Goal: Information Seeking & Learning: Check status

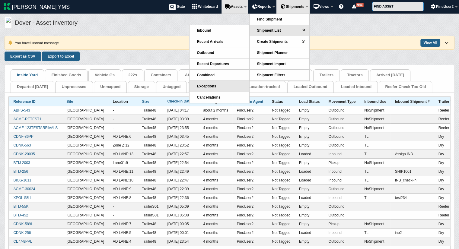
click at [213, 82] on link "Exceptions" at bounding box center [219, 86] width 60 height 11
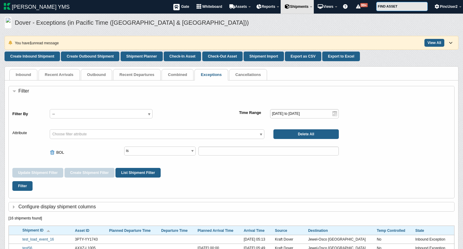
select select "bill_of_lading_number"
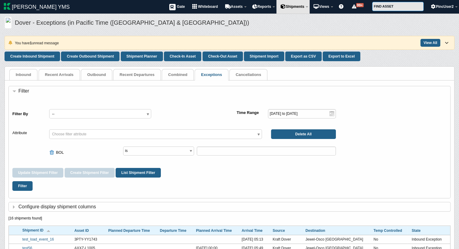
click at [51, 152] on span at bounding box center [52, 152] width 7 height 5
select select
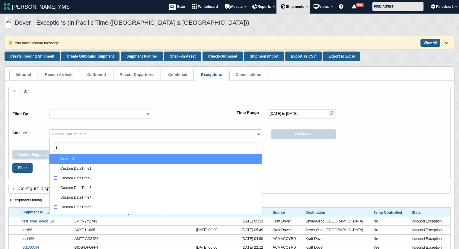
click at [70, 134] on span "Choose filter attribute" at bounding box center [69, 134] width 34 height 4
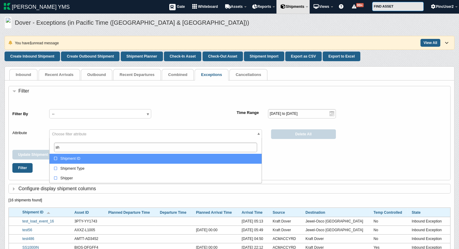
type input "sh"
click at [78, 159] on div "Shipment ID" at bounding box center [157, 159] width 206 height 6
select select "shipment_id"
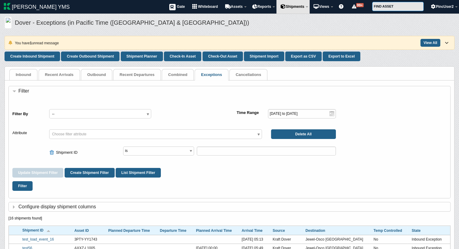
click at [328, 184] on div "Filter" at bounding box center [229, 186] width 434 height 17
click at [166, 150] on select "is is not contains not set set" at bounding box center [158, 151] width 71 height 9
select select "not_null"
click at [123, 147] on select "is is not contains not set set" at bounding box center [158, 151] width 71 height 9
click at [22, 186] on button "Filter" at bounding box center [22, 186] width 20 height 10
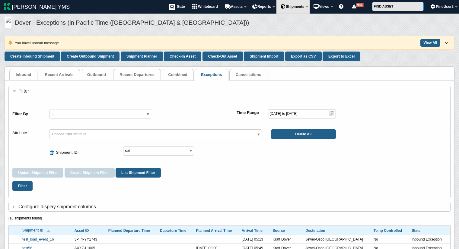
select select "shipment_id"
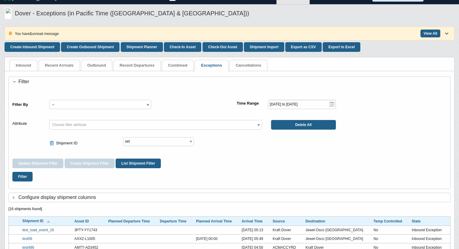
scroll to position [9, 0]
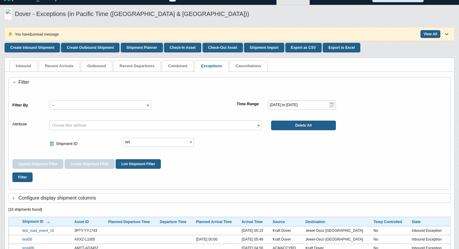
click at [458, 92] on html "[PERSON_NAME] YMS MENU [PERSON_NAME] YMS Gate Whiteboard Appointments Assets Mo…" at bounding box center [229, 194] width 459 height 406
click at [311, 106] on input "1970-01-02 to 2038-01-19" at bounding box center [302, 104] width 68 height 9
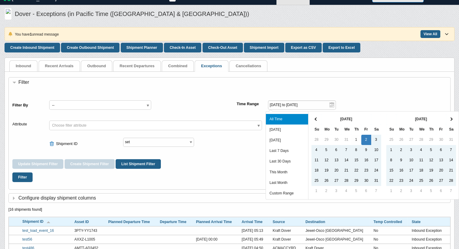
click at [277, 120] on li "All Time" at bounding box center [287, 119] width 42 height 11
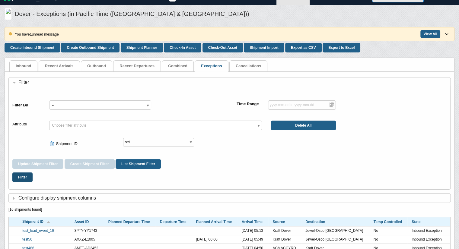
click at [23, 175] on button "Filter" at bounding box center [22, 177] width 20 height 10
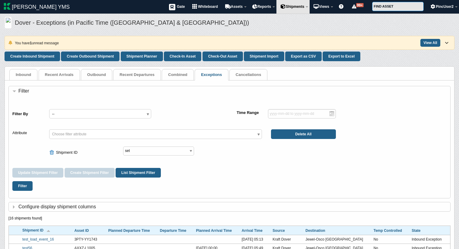
select select "shipment_id"
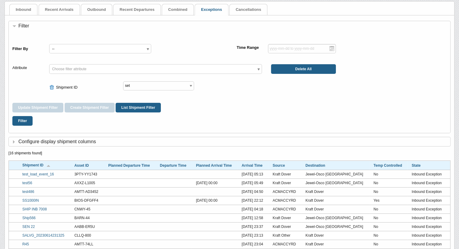
scroll to position [65, 0]
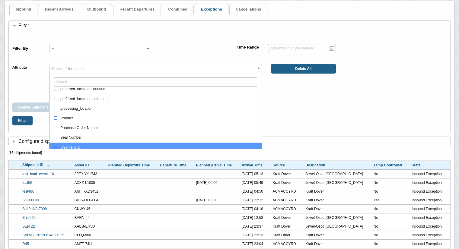
click at [119, 69] on span "Choose filter attribute" at bounding box center [155, 69] width 213 height 10
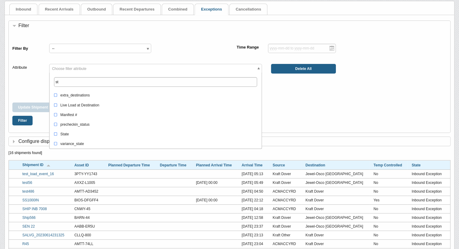
scroll to position [0, 0]
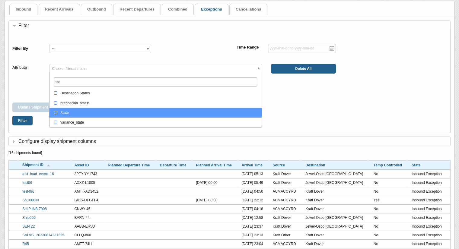
type input "sta"
click at [84, 112] on div "State" at bounding box center [157, 113] width 206 height 6
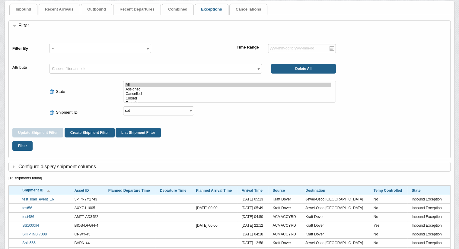
click at [330, 132] on div "Update Shipment Filter Create Shipment Filter List Shipment Filter" at bounding box center [229, 133] width 434 height 10
click at [20, 144] on button "Filter" at bounding box center [22, 146] width 20 height 10
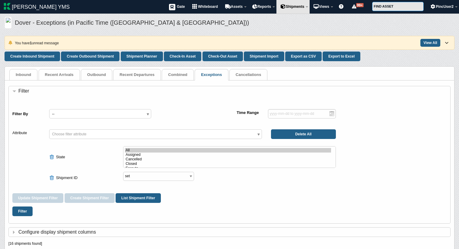
select select "shipment_id"
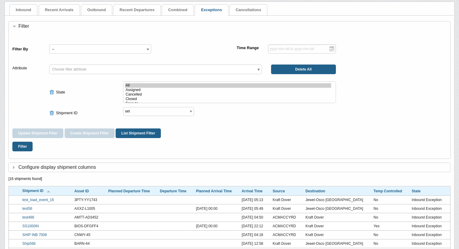
scroll to position [63, 0]
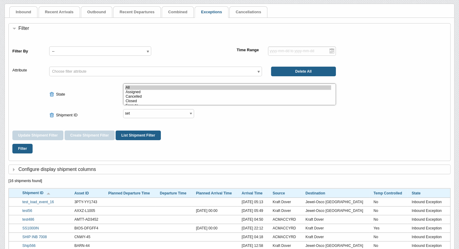
select select "assigned"
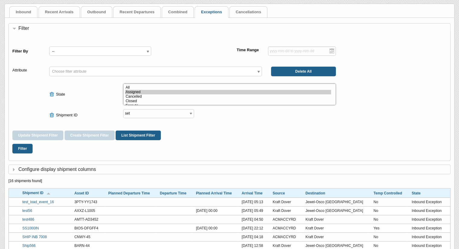
click at [136, 90] on option "Assigned" at bounding box center [228, 92] width 206 height 5
click at [17, 149] on button "Filter" at bounding box center [22, 149] width 20 height 10
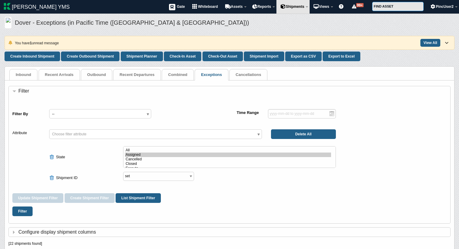
select select "shipment_id"
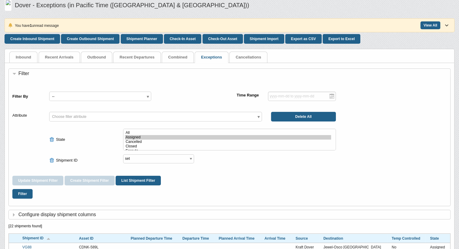
scroll to position [14, 0]
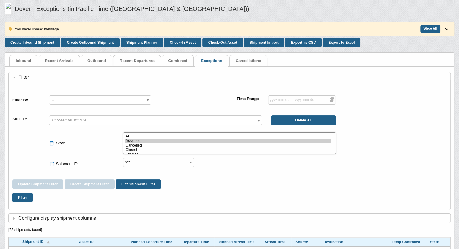
select select "All"
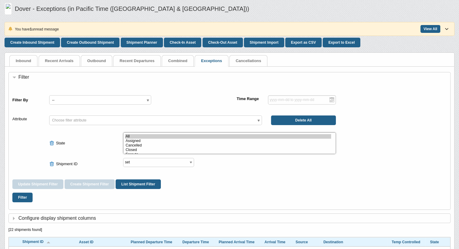
click at [132, 135] on option "All" at bounding box center [228, 136] width 206 height 5
click at [23, 196] on button "Filter" at bounding box center [22, 198] width 20 height 10
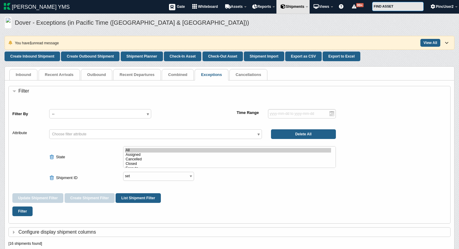
select select "shipment_id"
click at [446, 43] on icon at bounding box center [446, 43] width 3 height 4
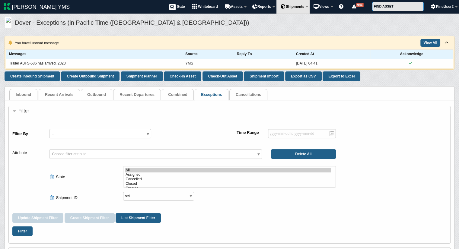
click at [413, 62] on icon at bounding box center [411, 64] width 5 height 4
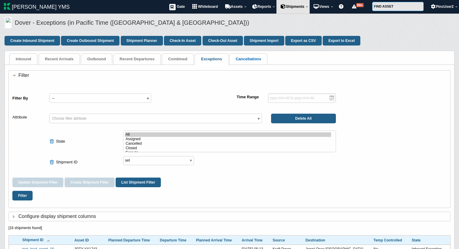
click at [244, 59] on link "Cancellations" at bounding box center [249, 59] width 26 height 5
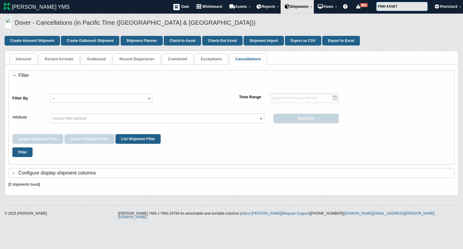
click at [115, 119] on span "Choose filter attribute" at bounding box center [157, 119] width 214 height 10
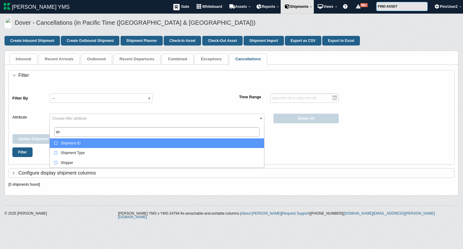
type input "sh"
click at [99, 142] on div "Shipment ID" at bounding box center [158, 143] width 208 height 6
select select "shipment_id"
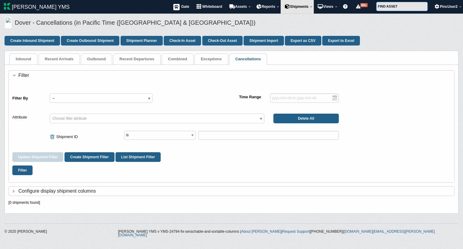
click at [273, 170] on div "Filter" at bounding box center [231, 170] width 438 height 17
click at [161, 136] on select "is is not contains not set set" at bounding box center [159, 135] width 71 height 9
select select "not_null"
click at [124, 131] on select "is is not contains not set set" at bounding box center [159, 135] width 71 height 9
click at [24, 168] on button "Filter" at bounding box center [22, 171] width 20 height 10
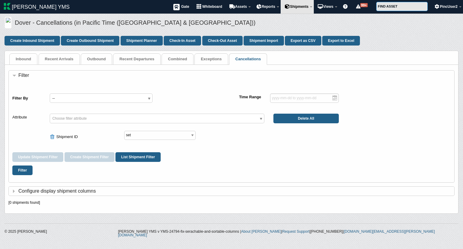
select select "shipment_id"
click at [20, 58] on link "Inbound" at bounding box center [23, 59] width 15 height 5
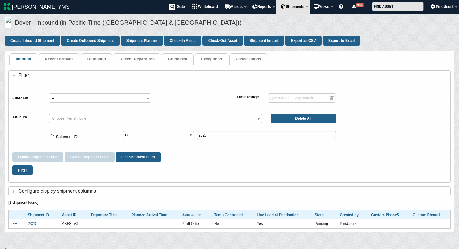
select select "shipment_id"
drag, startPoint x: 144, startPoint y: 133, endPoint x: 134, endPoint y: 172, distance: 39.7
click at [134, 172] on form "Filter By -- TEST TC 235r23 F001 test7 TEST TC 2ty utest TEST TC 2 VG- Watches …" at bounding box center [229, 132] width 434 height 93
select select "not_null"
click at [123, 131] on select "is is not contains not set set" at bounding box center [158, 135] width 71 height 9
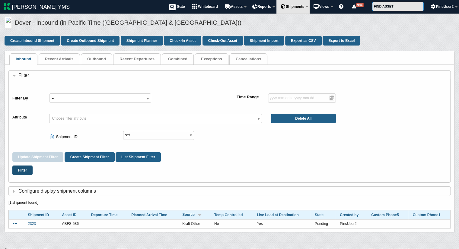
click at [25, 169] on button "Filter" at bounding box center [22, 171] width 20 height 10
select select "shipment_id"
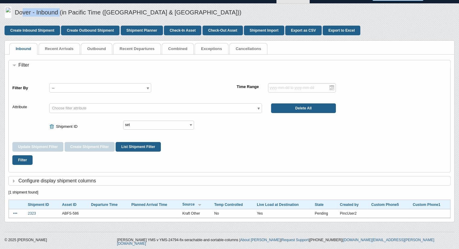
drag, startPoint x: 59, startPoint y: 12, endPoint x: 18, endPoint y: 14, distance: 40.4
click at [18, 14] on h5 "Dover - Inbound (in Pacific Time (US & Canada))" at bounding box center [233, 13] width 436 height 10
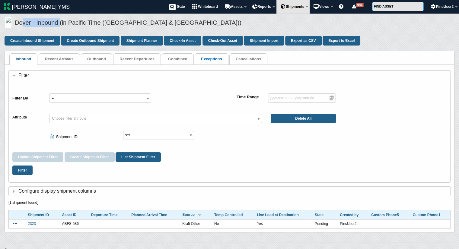
click at [211, 61] on link "Exceptions" at bounding box center [211, 59] width 21 height 5
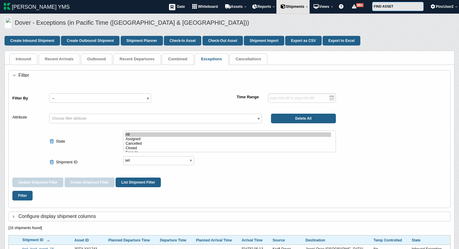
select select "shipment_id"
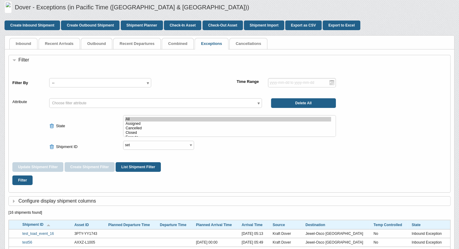
scroll to position [14, 0]
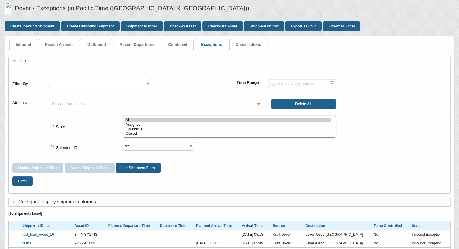
select select "assigned"
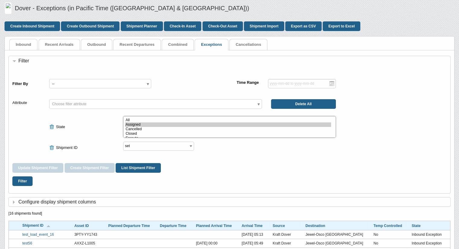
click at [134, 123] on option "Assigned" at bounding box center [228, 124] width 206 height 5
click at [25, 182] on button "Filter" at bounding box center [22, 181] width 20 height 10
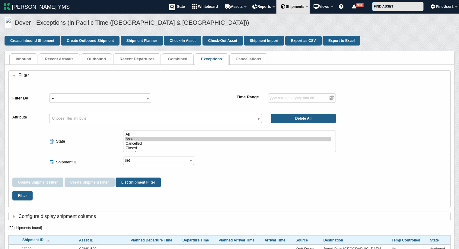
select select "shipment_id"
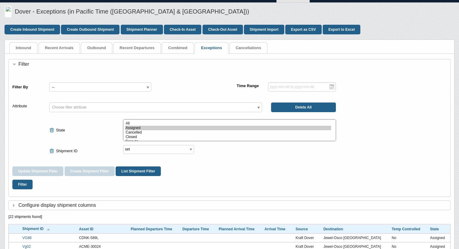
scroll to position [74, 0]
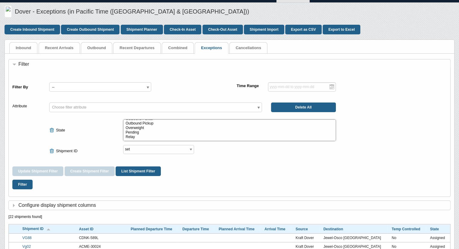
select select "o_pickup"
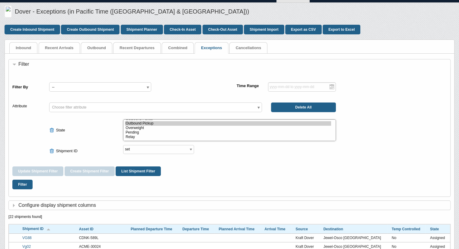
click at [133, 123] on option "Outbound Pickup" at bounding box center [228, 123] width 206 height 5
click at [18, 184] on button "Filter" at bounding box center [22, 185] width 20 height 10
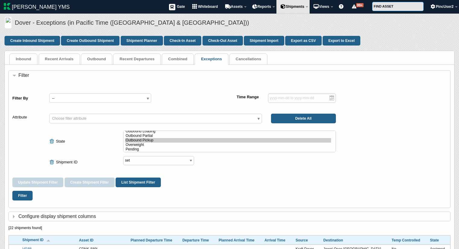
select select "shipment_id"
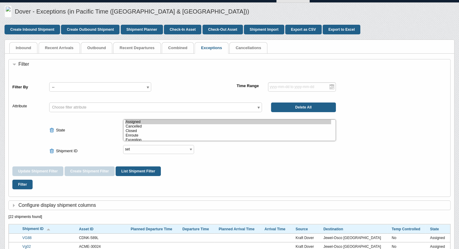
click at [131, 124] on option "Assigned" at bounding box center [228, 122] width 206 height 5
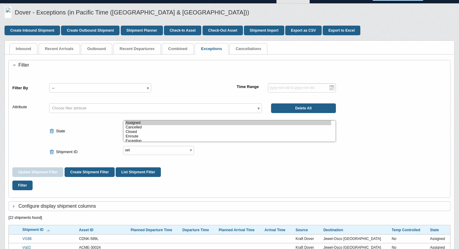
scroll to position [0, 0]
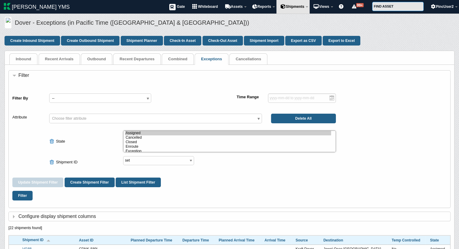
select select "All"
click at [128, 134] on option "All" at bounding box center [228, 133] width 206 height 5
click at [51, 140] on span at bounding box center [52, 141] width 7 height 5
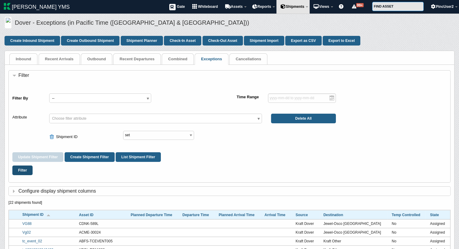
click at [21, 172] on button "Filter" at bounding box center [22, 171] width 20 height 10
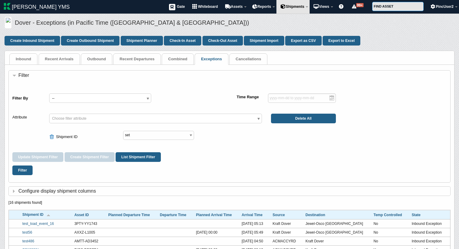
select select "shipment_id"
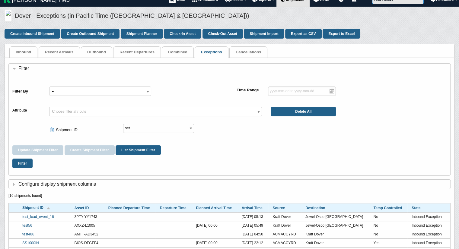
scroll to position [7, 0]
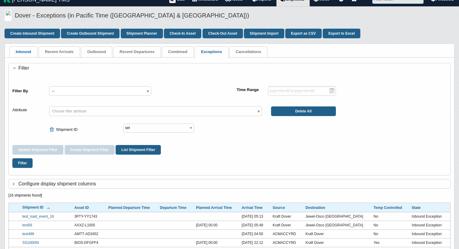
click at [20, 52] on link "Inbound" at bounding box center [23, 51] width 15 height 5
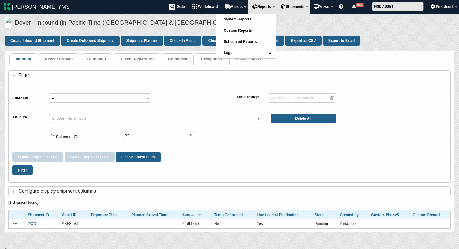
select select "shipment_id"
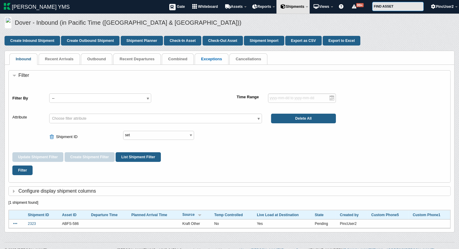
click at [210, 60] on link "Exceptions" at bounding box center [211, 59] width 21 height 5
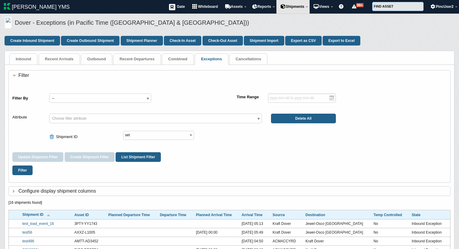
select select "shipment_id"
click at [247, 60] on link "Cancellations" at bounding box center [249, 59] width 26 height 5
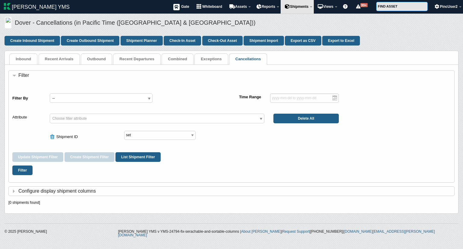
select select "shipment_id"
click at [98, 59] on link "Outbound" at bounding box center [96, 59] width 19 height 5
select select "shipment_id"
click at [52, 134] on span at bounding box center [53, 136] width 7 height 5
select select
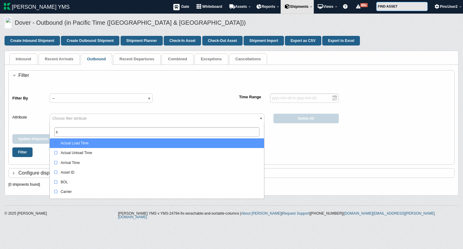
click at [72, 118] on span "Choose filter attribute" at bounding box center [69, 118] width 34 height 4
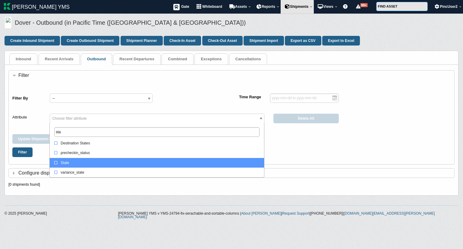
type input "sta"
click at [70, 163] on div "State" at bounding box center [158, 163] width 208 height 6
select select "state"
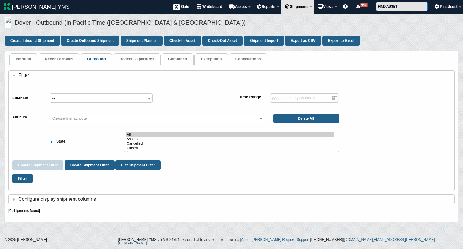
click at [297, 199] on h6 "Configure display shipment columns" at bounding box center [233, 199] width 442 height 7
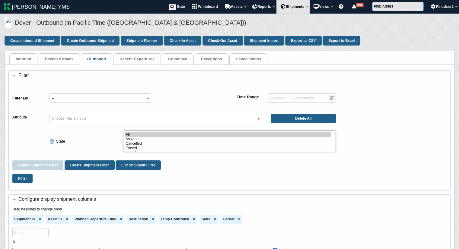
select select "cancelled"
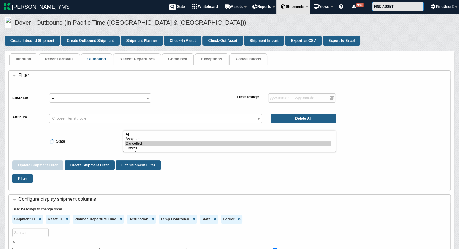
click at [139, 144] on option "Cancelled" at bounding box center [228, 143] width 206 height 5
click at [25, 178] on button "Filter" at bounding box center [22, 179] width 20 height 10
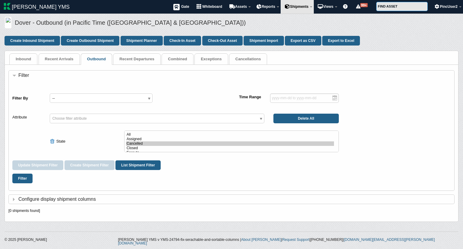
select select "state"
click at [255, 57] on link "Cancellations" at bounding box center [249, 59] width 26 height 5
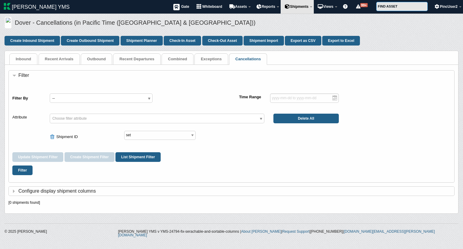
select select "shipment_id"
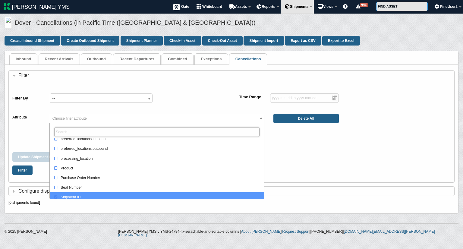
click at [66, 120] on span "Choose filter attribute" at bounding box center [157, 119] width 215 height 10
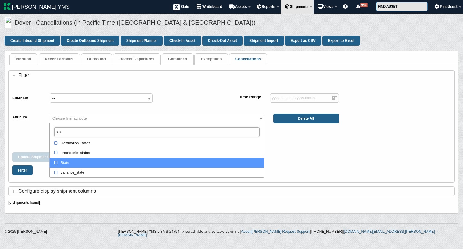
type input "sta"
click at [70, 160] on div "State" at bounding box center [158, 163] width 208 height 6
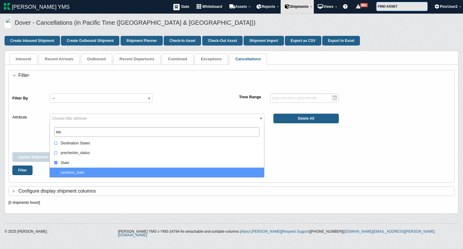
click at [155, 237] on html "[PERSON_NAME] YMS MENU [PERSON_NAME] YMS Gate Whiteboard Appointments Assets Mo…" at bounding box center [231, 120] width 463 height 241
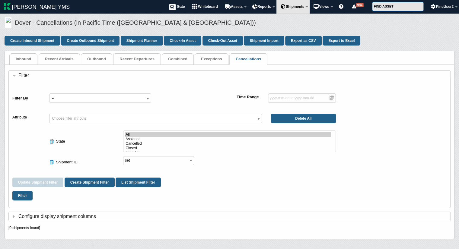
click at [212, 192] on div "Filter" at bounding box center [229, 195] width 434 height 17
select select "assigned"
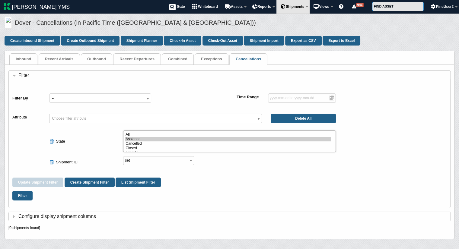
click at [133, 139] on option "Assigned" at bounding box center [228, 139] width 206 height 5
click at [15, 197] on button "Filter" at bounding box center [22, 196] width 20 height 10
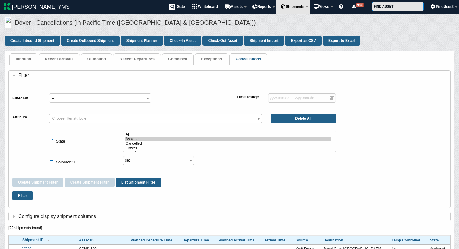
select select "shipment_id"
drag, startPoint x: 0, startPoint y: 0, endPoint x: 461, endPoint y: 97, distance: 470.9
click at [458, 97] on html "[PERSON_NAME] YMS MENU [PERSON_NAME] YMS Gate Whiteboard Appointments Assets Mo…" at bounding box center [229, 234] width 459 height 468
